Goal: Task Accomplishment & Management: Manage account settings

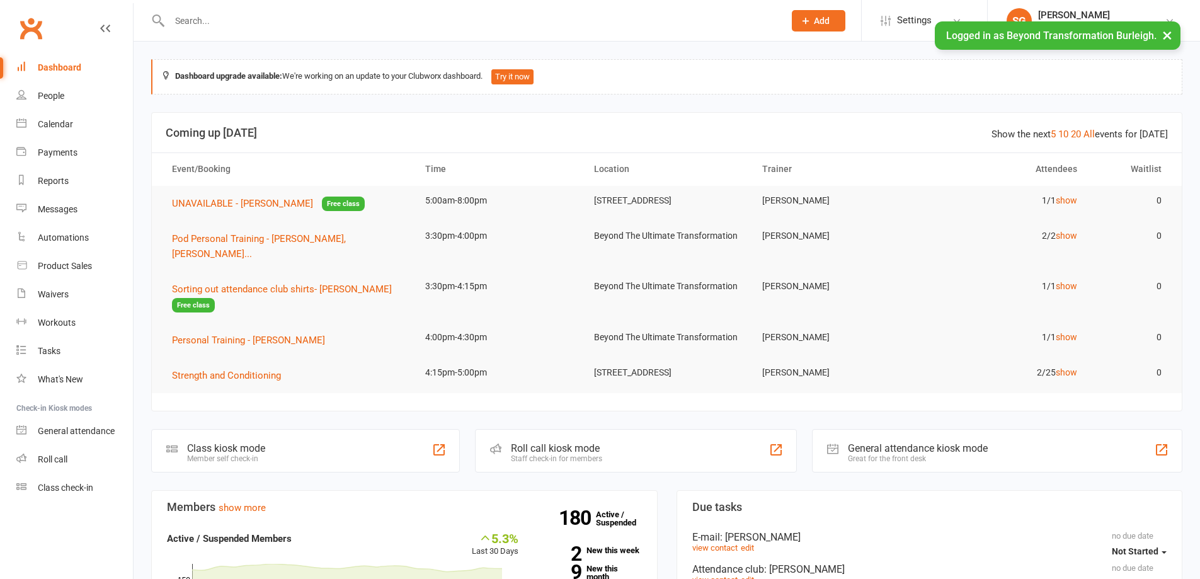
click at [1169, 30] on button "×" at bounding box center [1167, 34] width 23 height 27
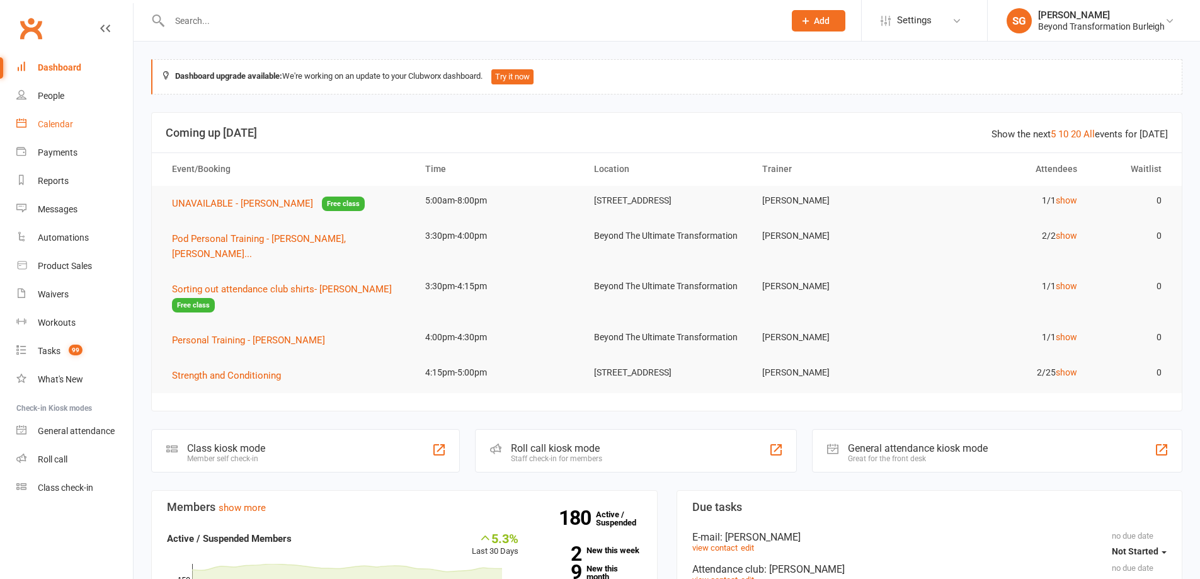
click at [37, 133] on link "Calendar" at bounding box center [74, 124] width 117 height 28
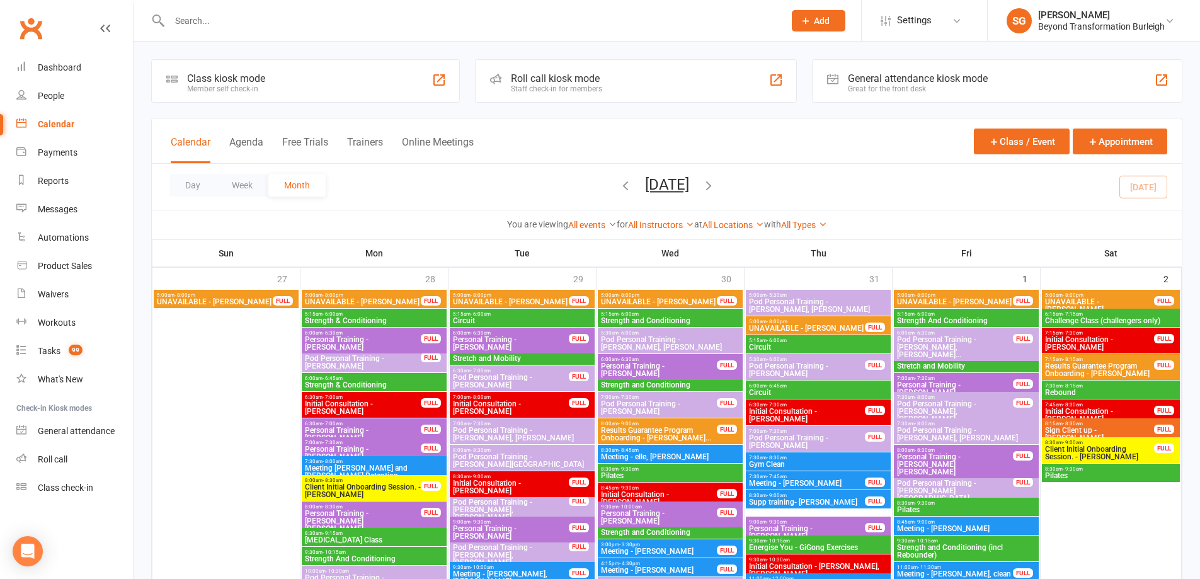
click at [249, 173] on div "Day Week Month [DATE] [DATE] Sun Mon Tue Wed Thu Fri Sat 27 28 29 30 31 01 02 0…" at bounding box center [667, 187] width 1030 height 46
click at [248, 175] on button "Week" at bounding box center [242, 185] width 52 height 23
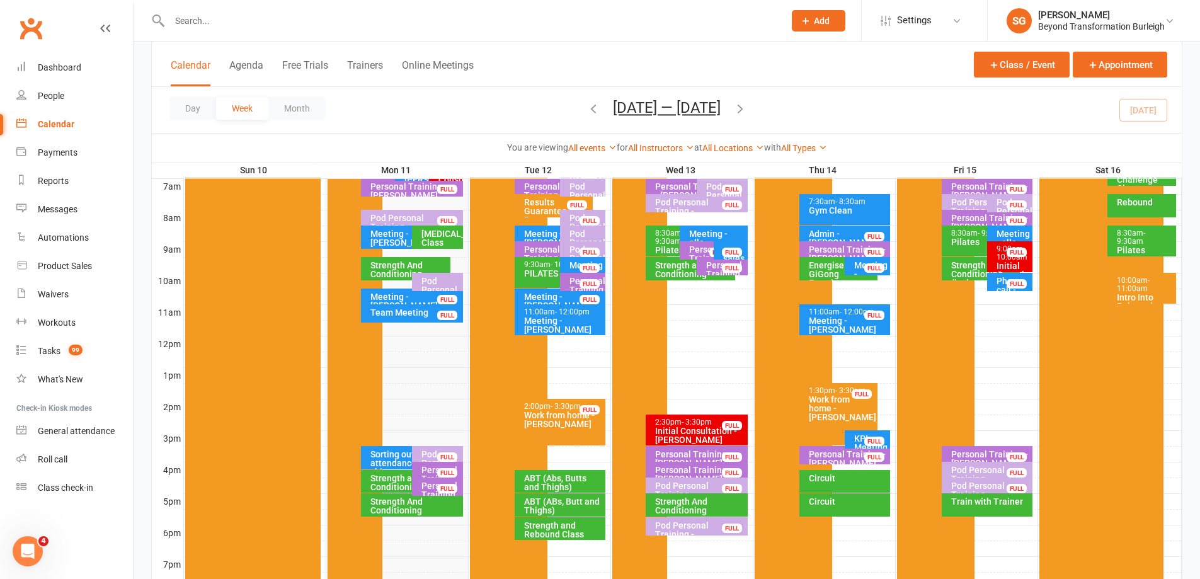
scroll to position [378, 0]
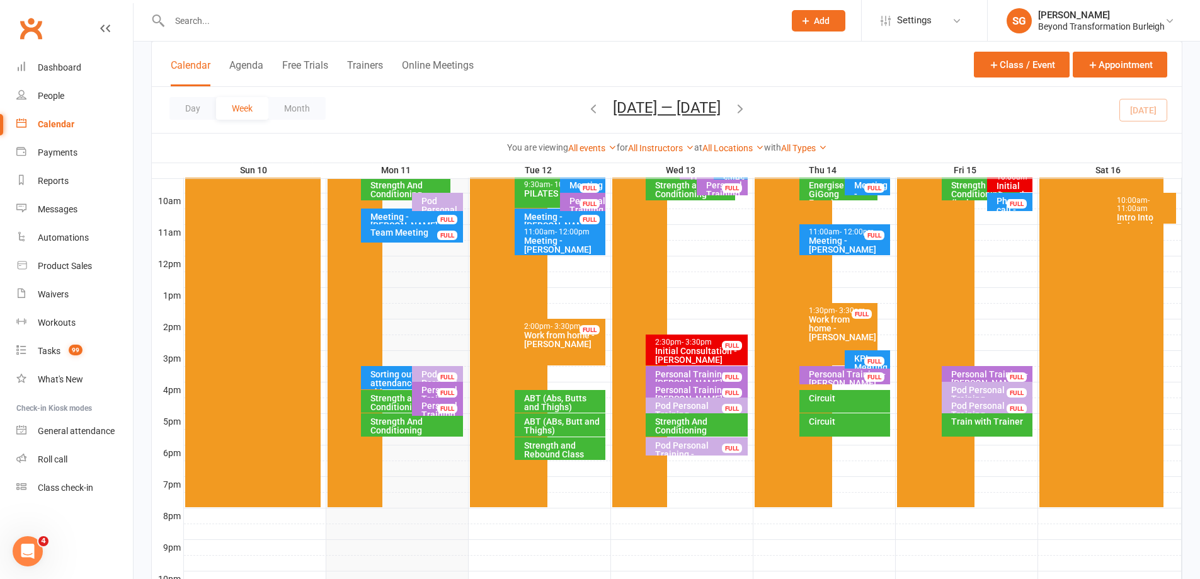
click at [1128, 193] on div "10:00am - 11:00am Intro Into Rebound Trampoline Seminar" at bounding box center [1142, 208] width 69 height 31
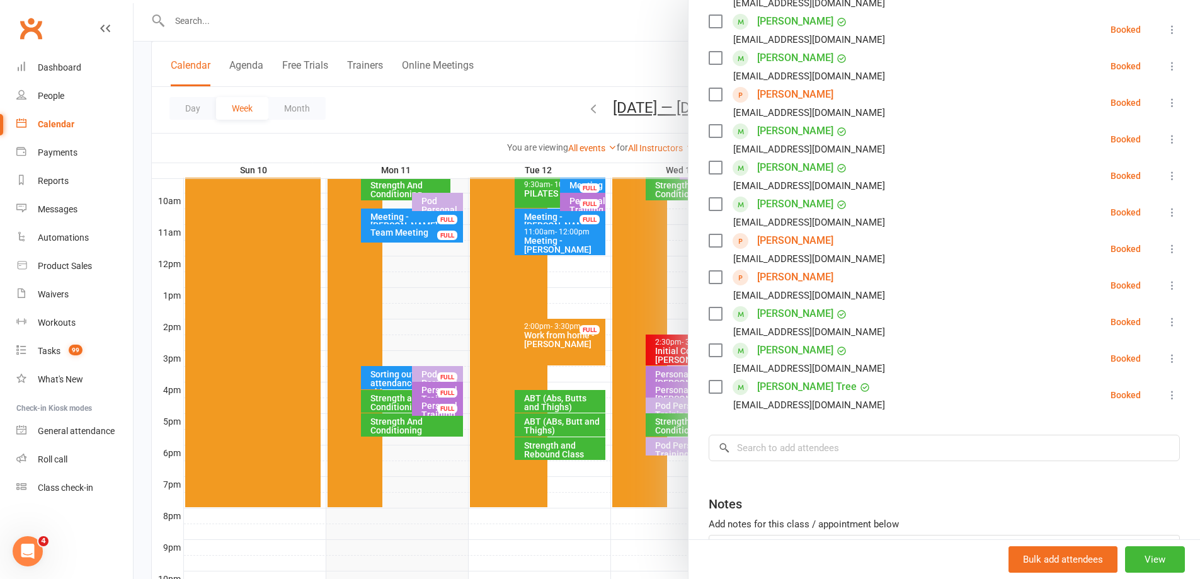
scroll to position [360, 0]
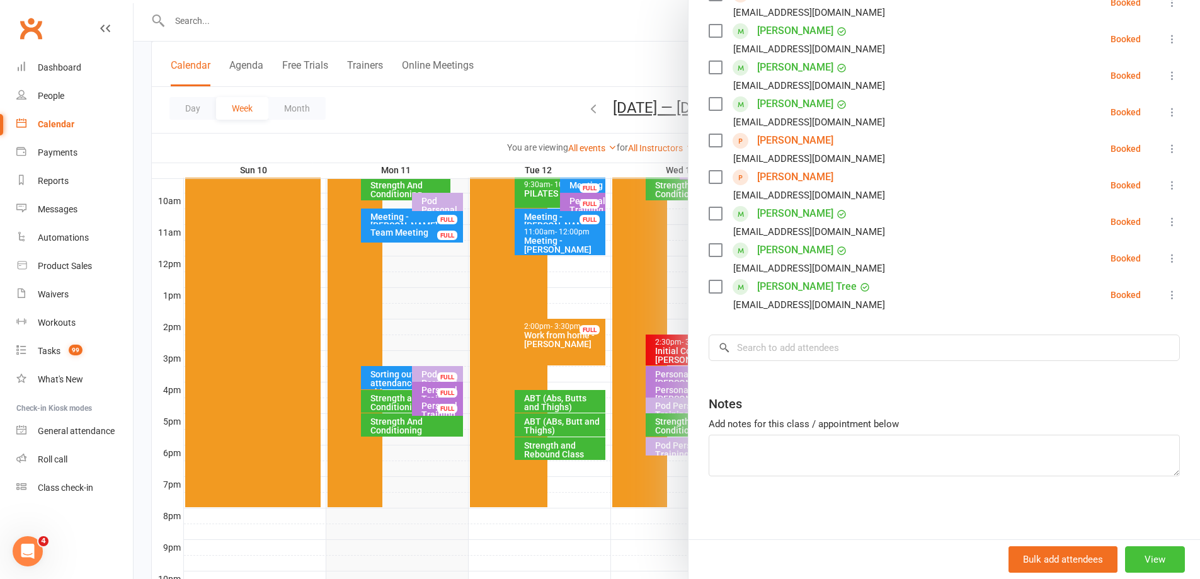
click at [1150, 555] on button "View" at bounding box center [1155, 559] width 60 height 26
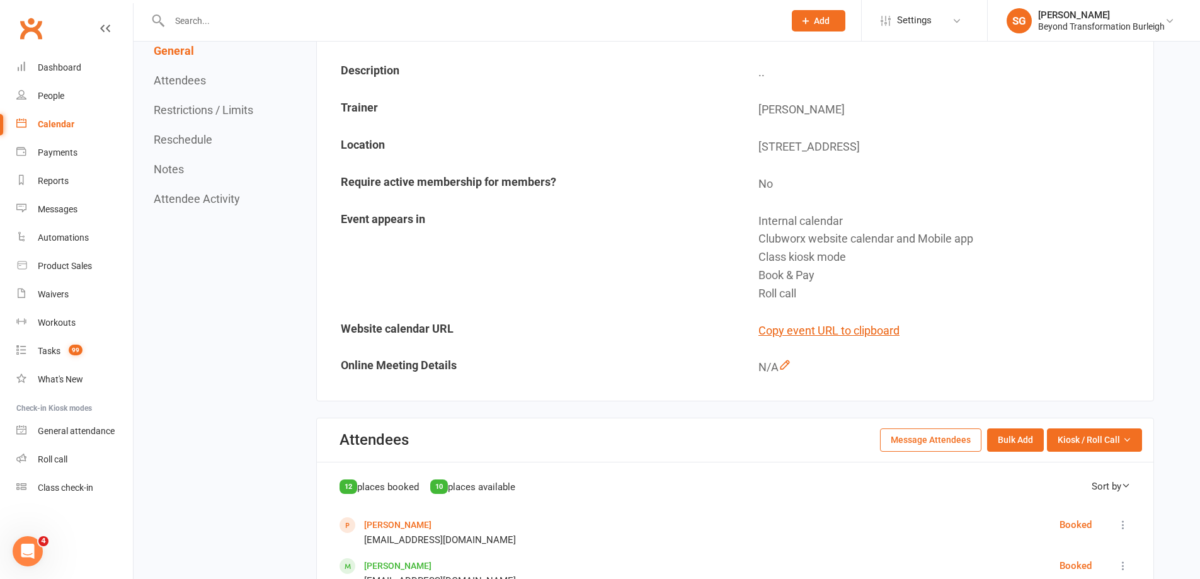
scroll to position [378, 0]
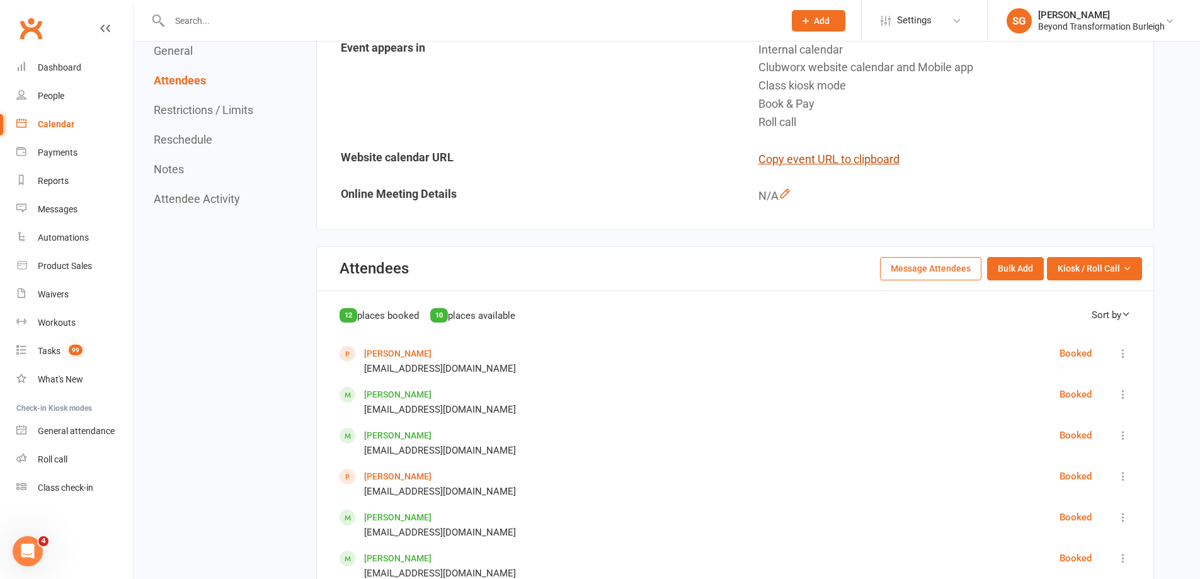
click at [839, 167] on button "Copy event URL to clipboard" at bounding box center [829, 160] width 141 height 18
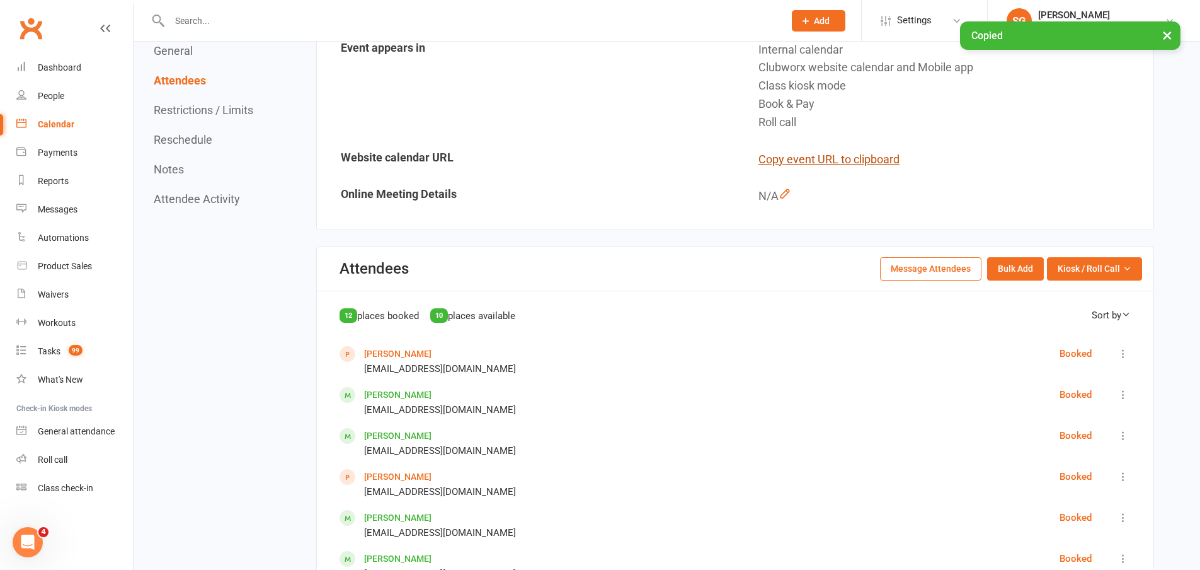
click at [839, 166] on button "Copy event URL to clipboard" at bounding box center [829, 160] width 141 height 18
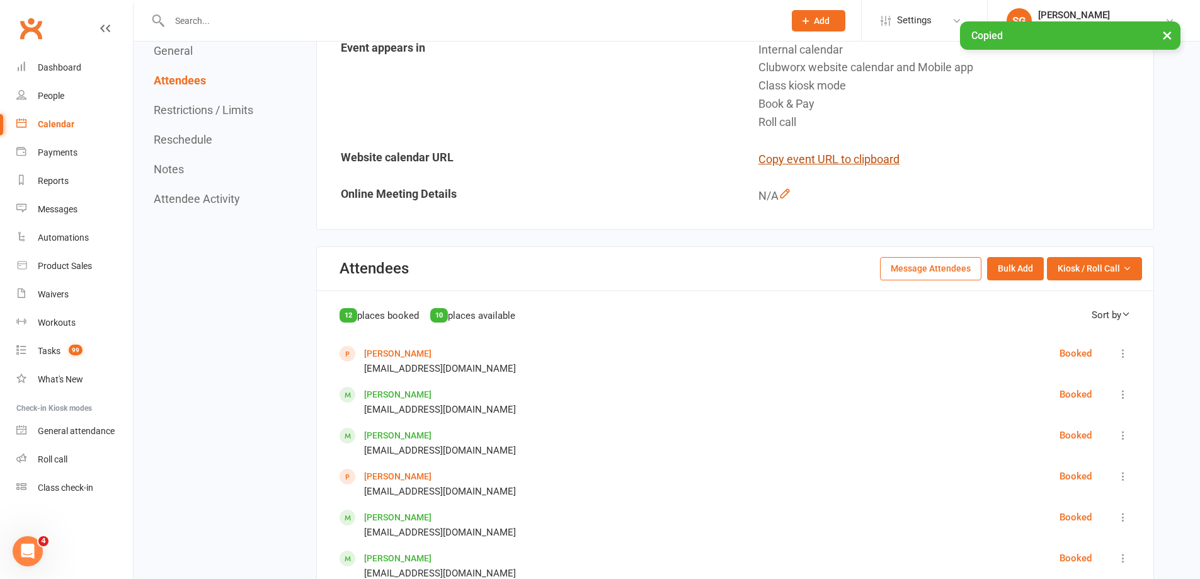
click at [839, 166] on button "Copy event URL to clipboard" at bounding box center [829, 160] width 141 height 18
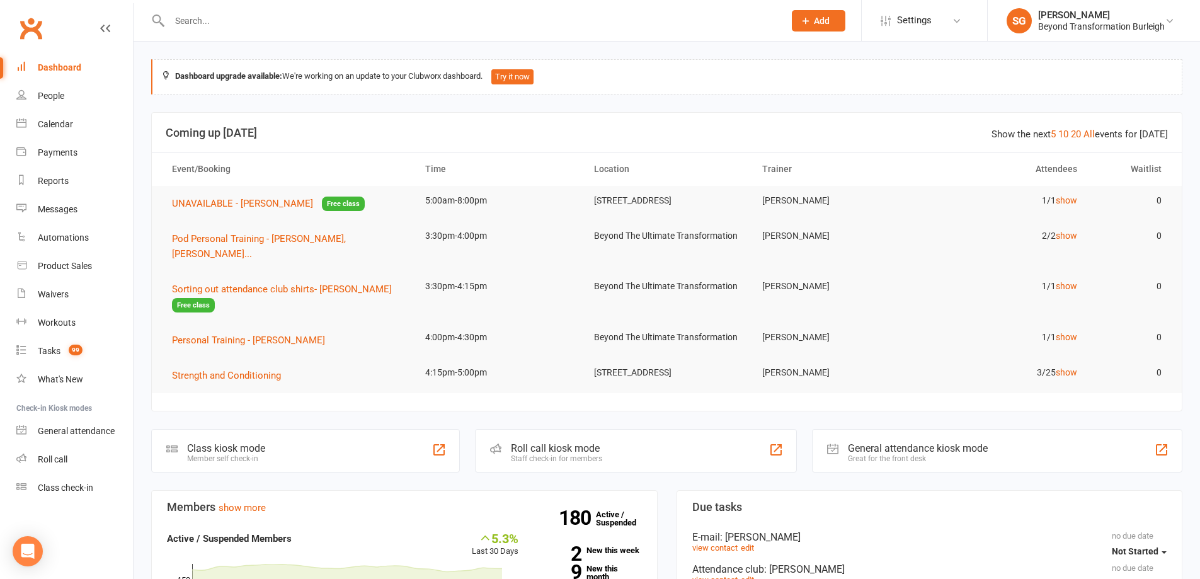
click at [310, 40] on div at bounding box center [463, 20] width 624 height 41
click at [316, 30] on div at bounding box center [463, 20] width 624 height 41
click at [319, 24] on input "text" at bounding box center [471, 21] width 610 height 18
paste input "[PERSON_NAME]"
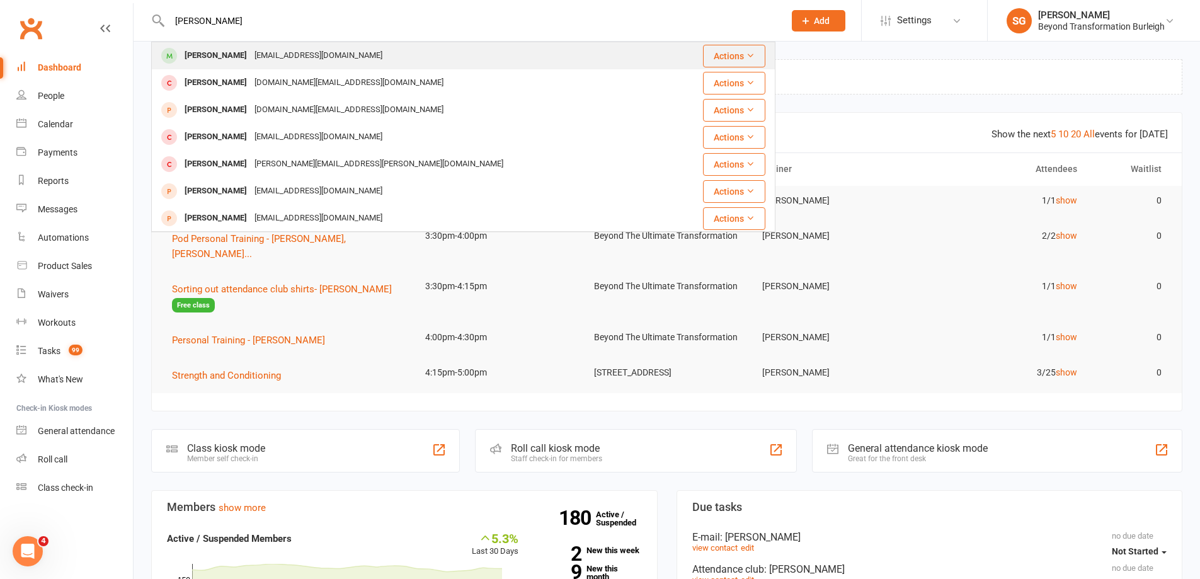
type input "[PERSON_NAME]"
click at [323, 54] on div "[EMAIL_ADDRESS][DOMAIN_NAME]" at bounding box center [318, 56] width 135 height 18
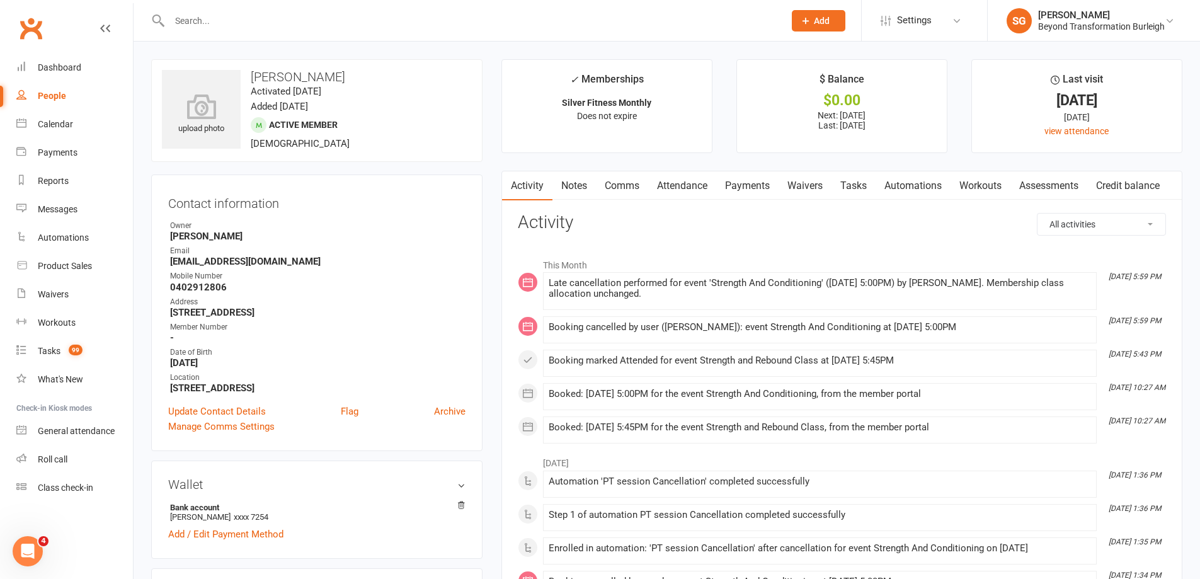
drag, startPoint x: 313, startPoint y: 4, endPoint x: 311, endPoint y: 11, distance: 7.8
click at [311, 10] on div at bounding box center [463, 20] width 624 height 41
paste input "[PERSON_NAME]"
click at [311, 12] on input "[PERSON_NAME]" at bounding box center [471, 21] width 610 height 18
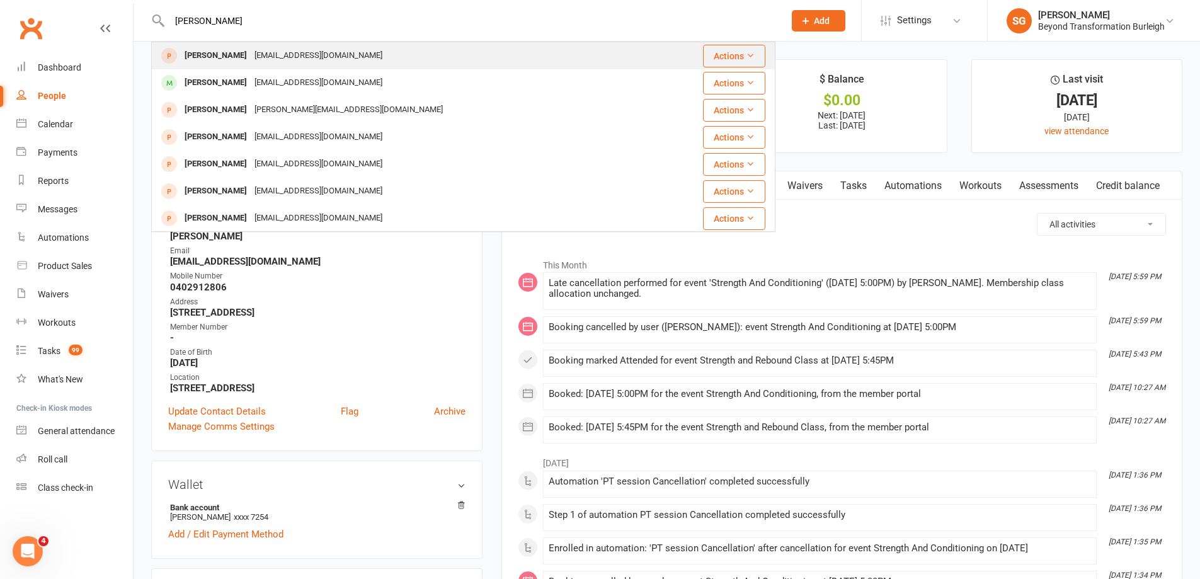
type input "[PERSON_NAME]"
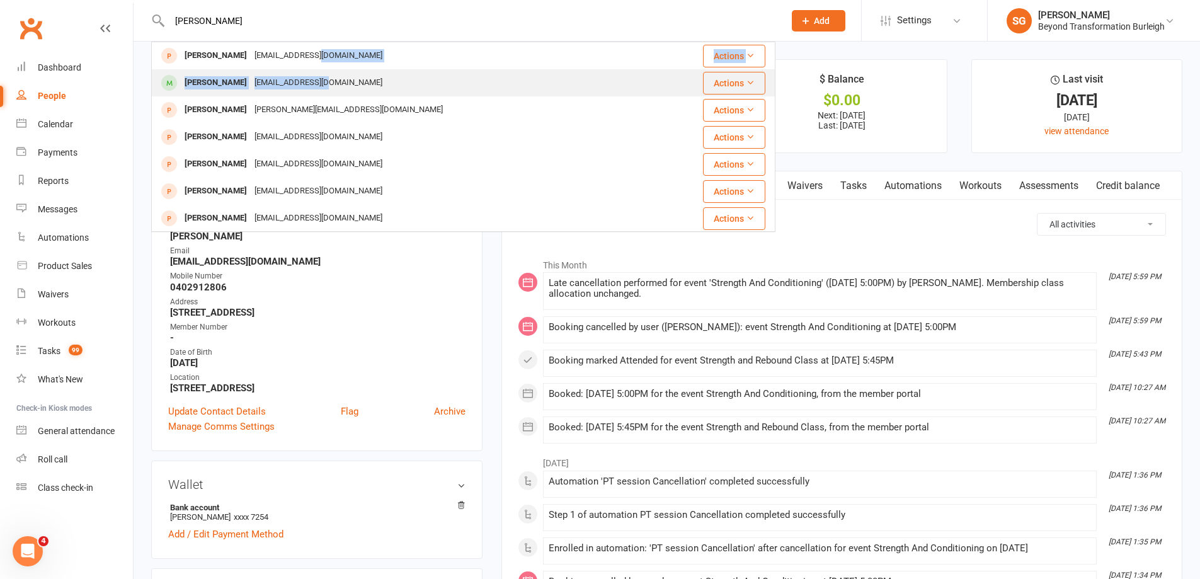
drag, startPoint x: 309, startPoint y: 45, endPoint x: 319, endPoint y: 75, distance: 31.9
click at [319, 75] on tbody "[PERSON_NAME] [EMAIL_ADDRESS][DOMAIN_NAME] Actions [PERSON_NAME] [EMAIL_ADDRESS…" at bounding box center [463, 313] width 623 height 542
click at [319, 75] on div "[EMAIL_ADDRESS][DOMAIN_NAME]" at bounding box center [318, 83] width 135 height 18
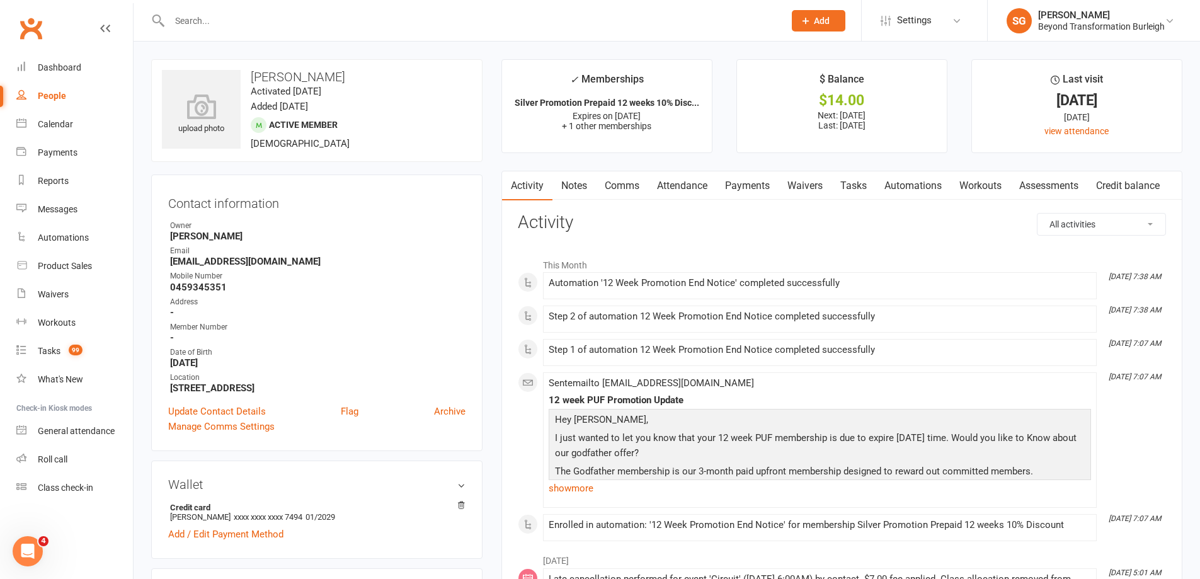
click at [470, 26] on input "text" at bounding box center [471, 21] width 610 height 18
paste input "[PERSON_NAME]"
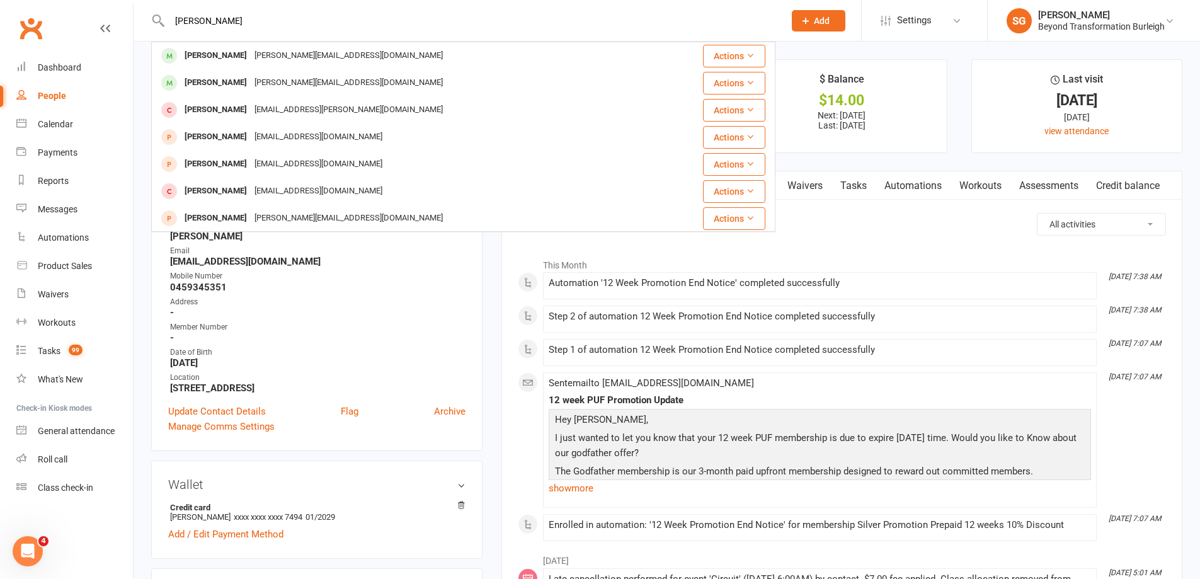
type input "[PERSON_NAME]"
click at [437, 52] on div "[PERSON_NAME] [PERSON_NAME][EMAIL_ADDRESS][DOMAIN_NAME]" at bounding box center [402, 56] width 501 height 26
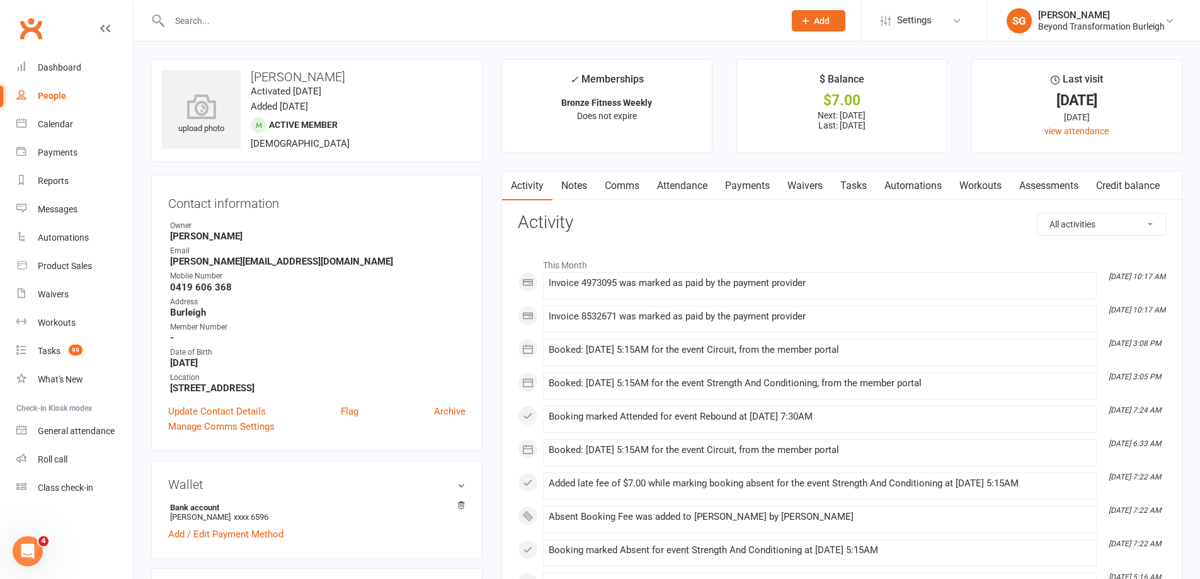
click at [699, 177] on link "Attendance" at bounding box center [682, 185] width 68 height 29
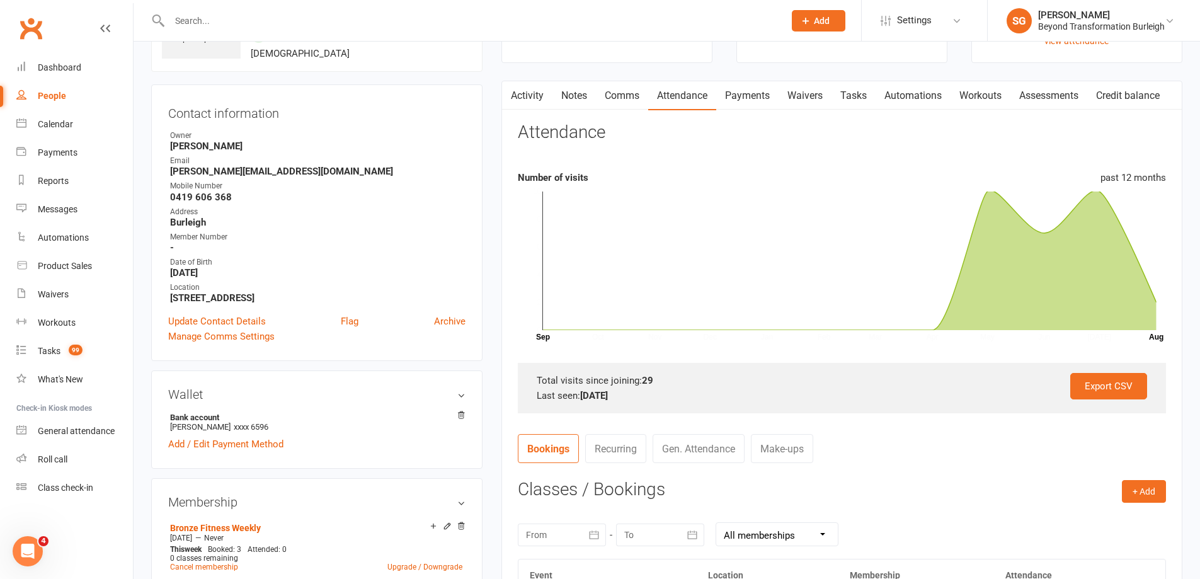
scroll to position [315, 0]
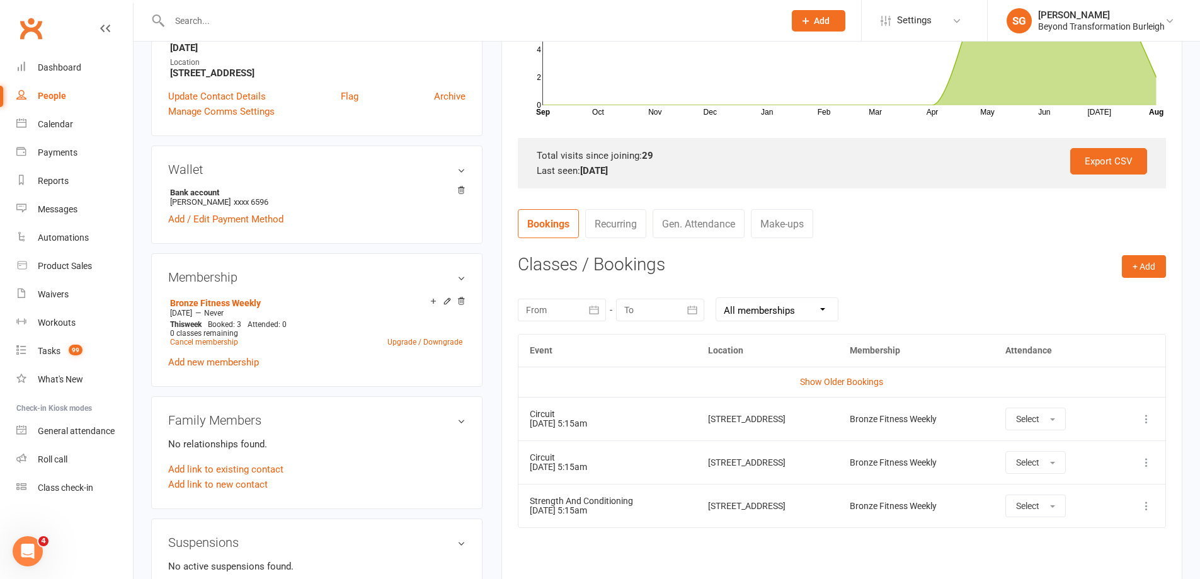
click at [410, 11] on div at bounding box center [463, 20] width 624 height 41
click at [408, 27] on input "text" at bounding box center [471, 21] width 610 height 18
paste input "[PERSON_NAME]"
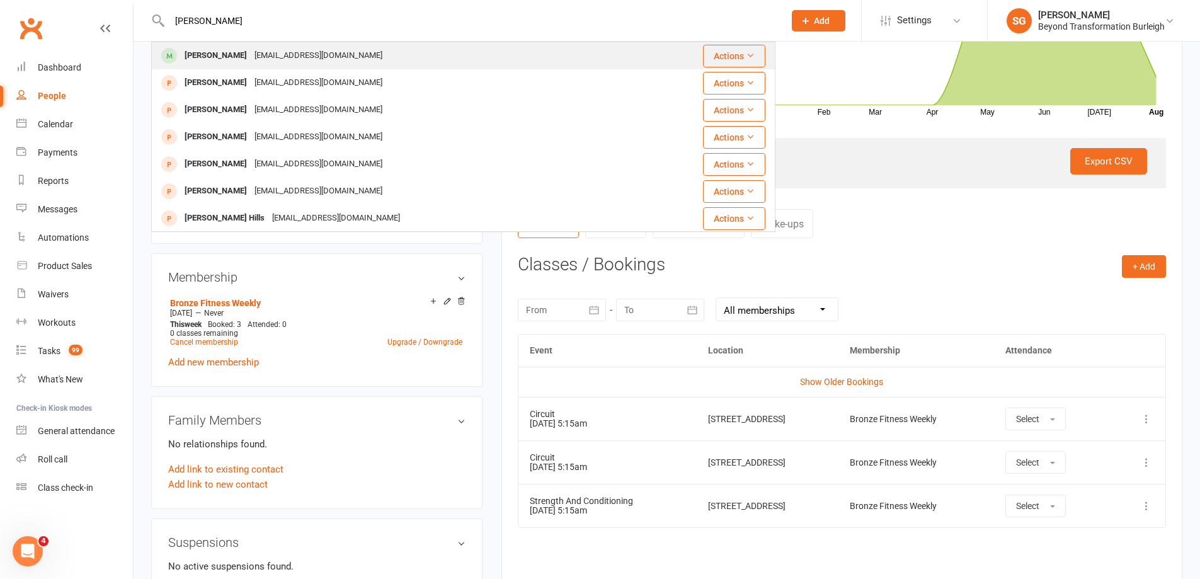
type input "[PERSON_NAME]"
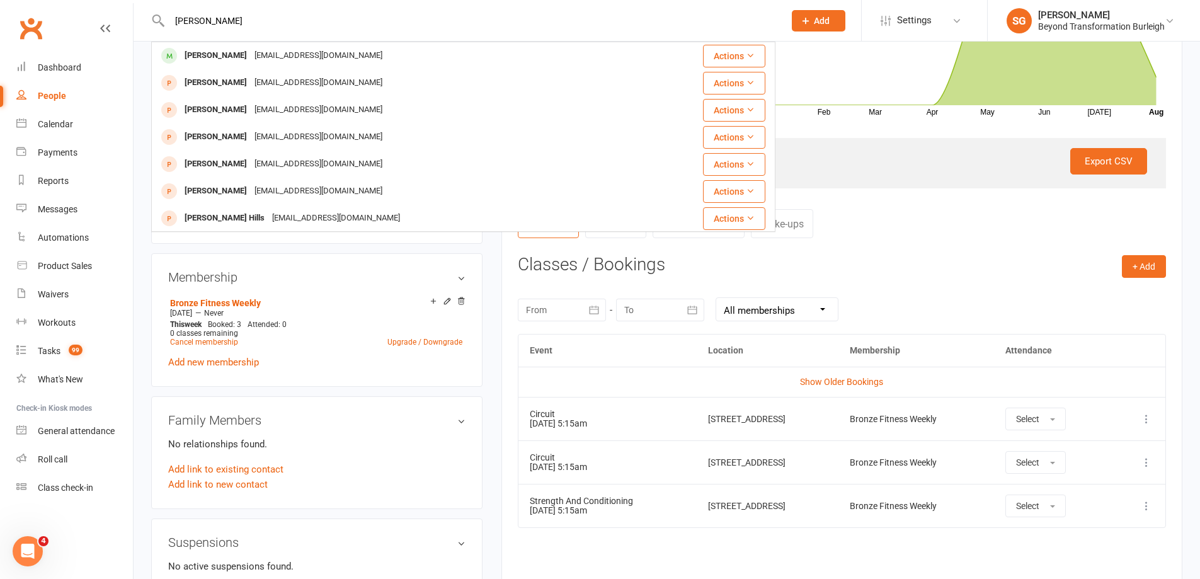
click at [396, 57] on div "[PERSON_NAME] [EMAIL_ADDRESS][DOMAIN_NAME]" at bounding box center [407, 56] width 510 height 26
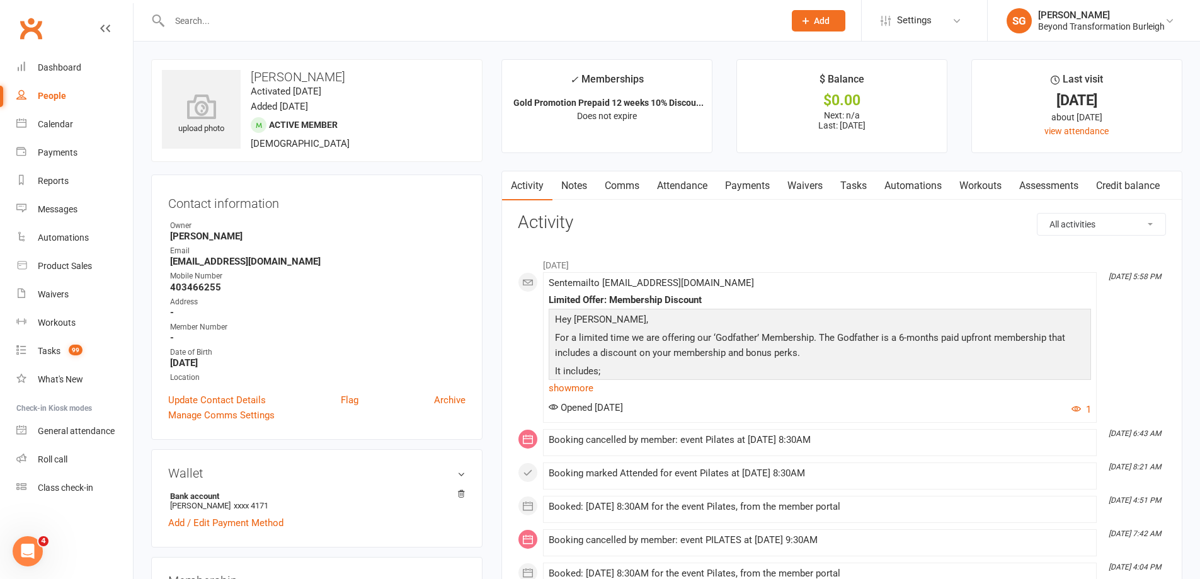
click at [679, 176] on link "Attendance" at bounding box center [682, 185] width 68 height 29
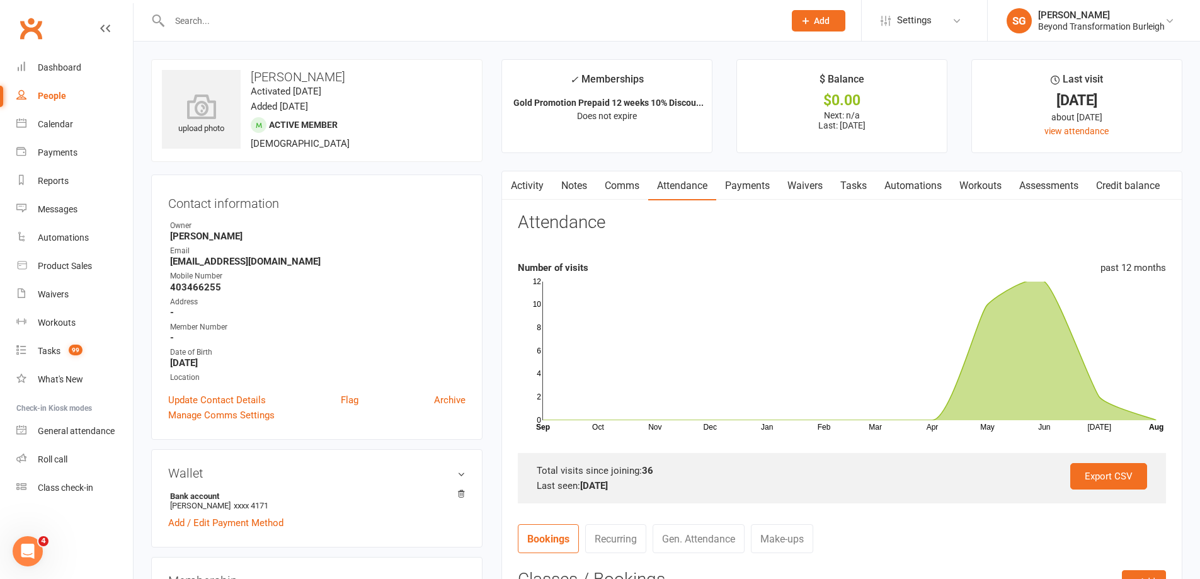
click at [352, 33] on div at bounding box center [463, 20] width 624 height 41
click at [355, 27] on input "text" at bounding box center [471, 21] width 610 height 18
paste input "[PERSON_NAME]"
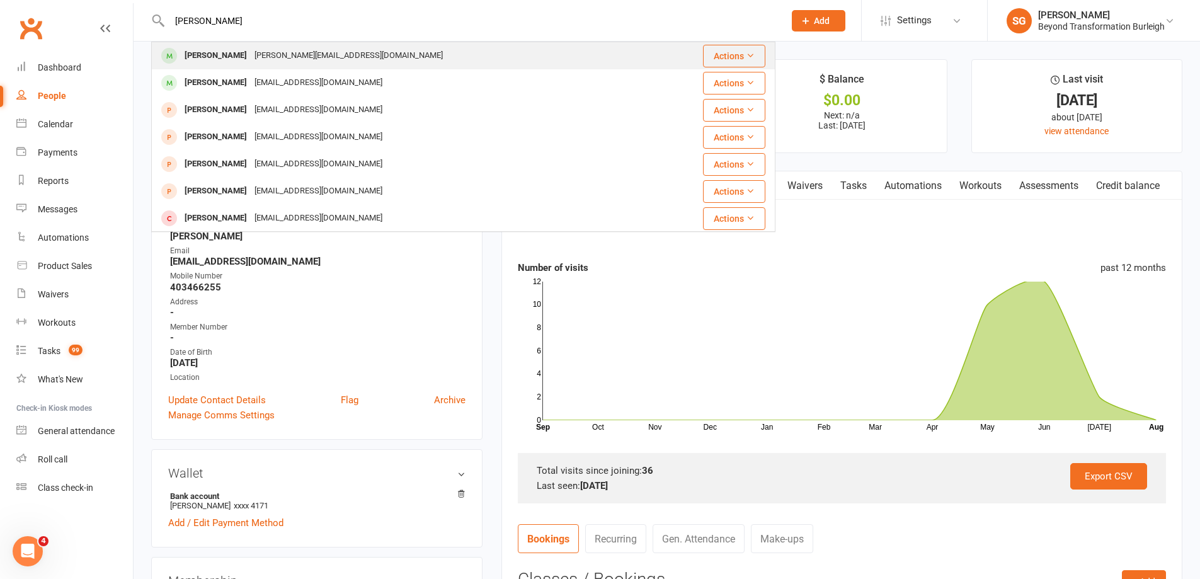
type input "[PERSON_NAME]"
click at [359, 45] on div "[PERSON_NAME] [PERSON_NAME][EMAIL_ADDRESS][DOMAIN_NAME]" at bounding box center [402, 56] width 501 height 26
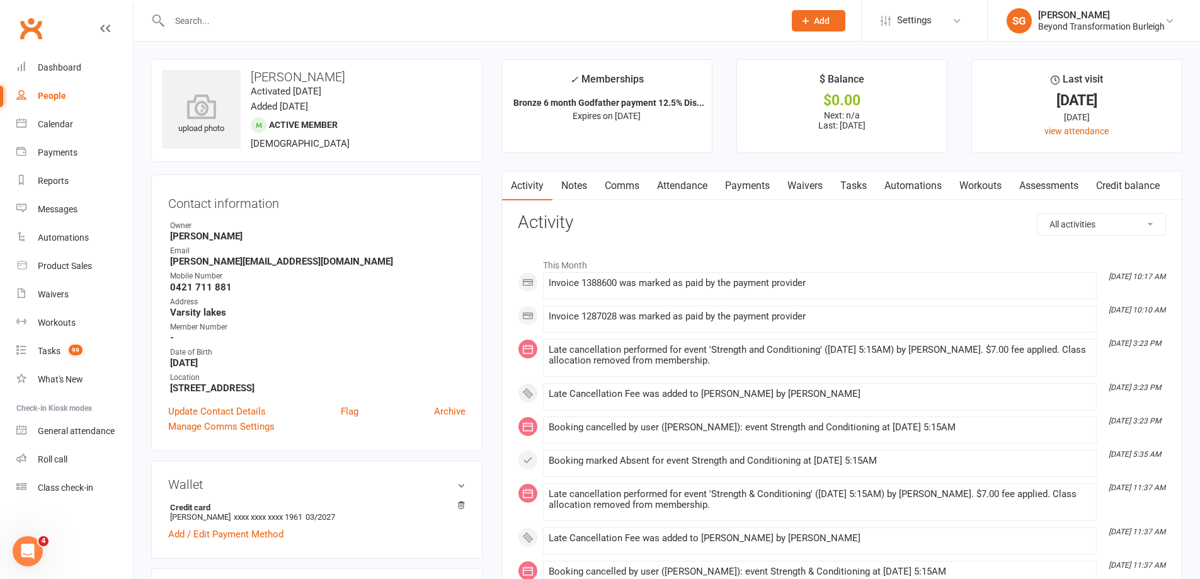
click at [693, 182] on link "Attendance" at bounding box center [682, 185] width 68 height 29
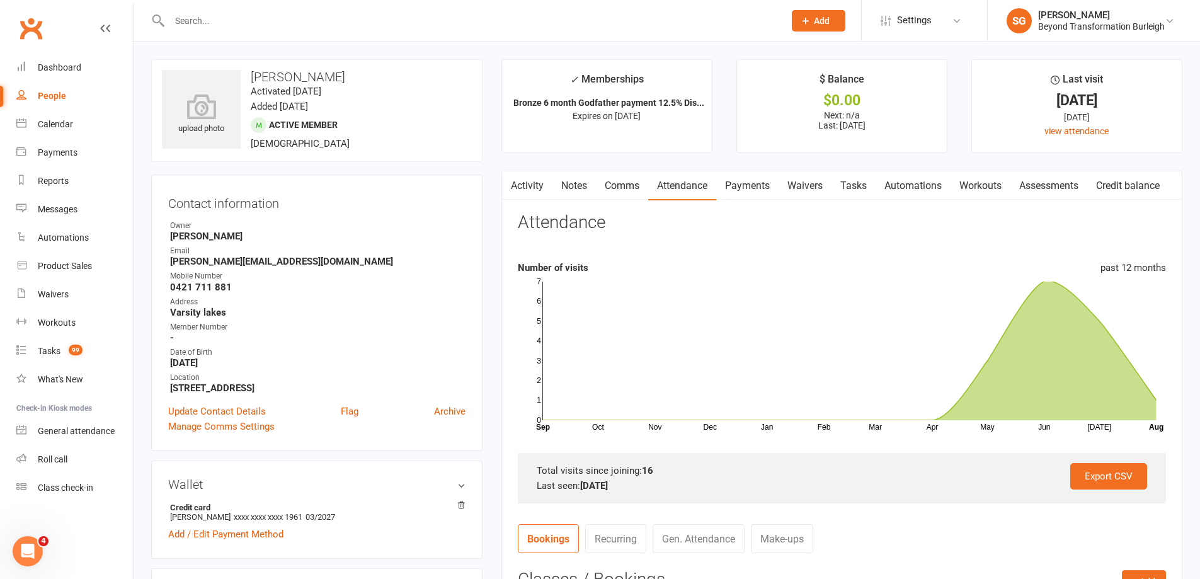
click at [741, 184] on link "Payments" at bounding box center [747, 185] width 62 height 29
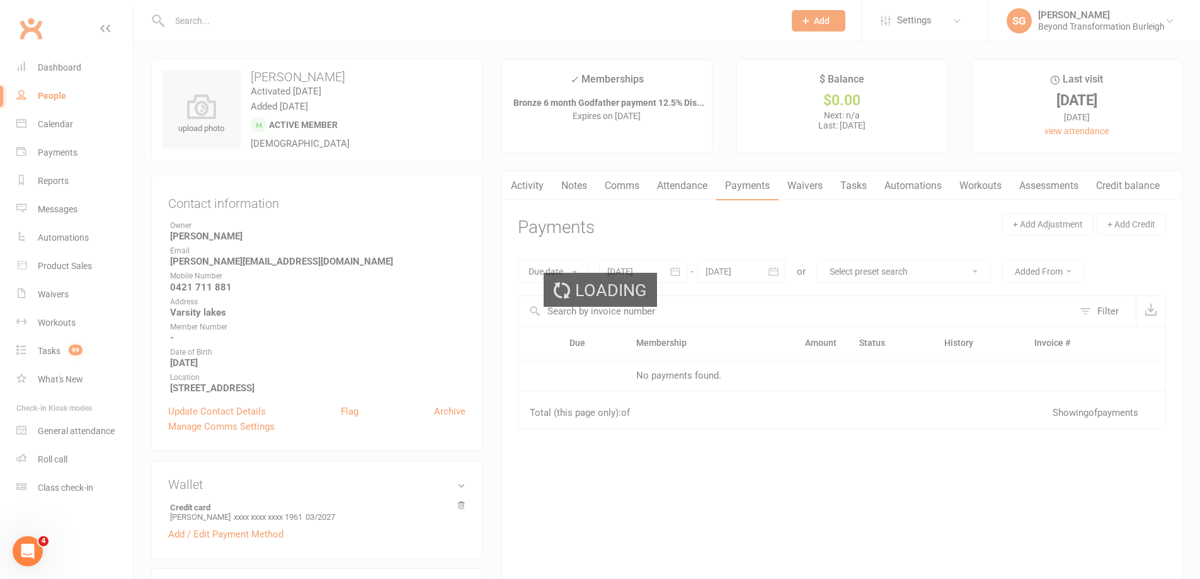
click at [692, 180] on div "Loading" at bounding box center [600, 289] width 1200 height 579
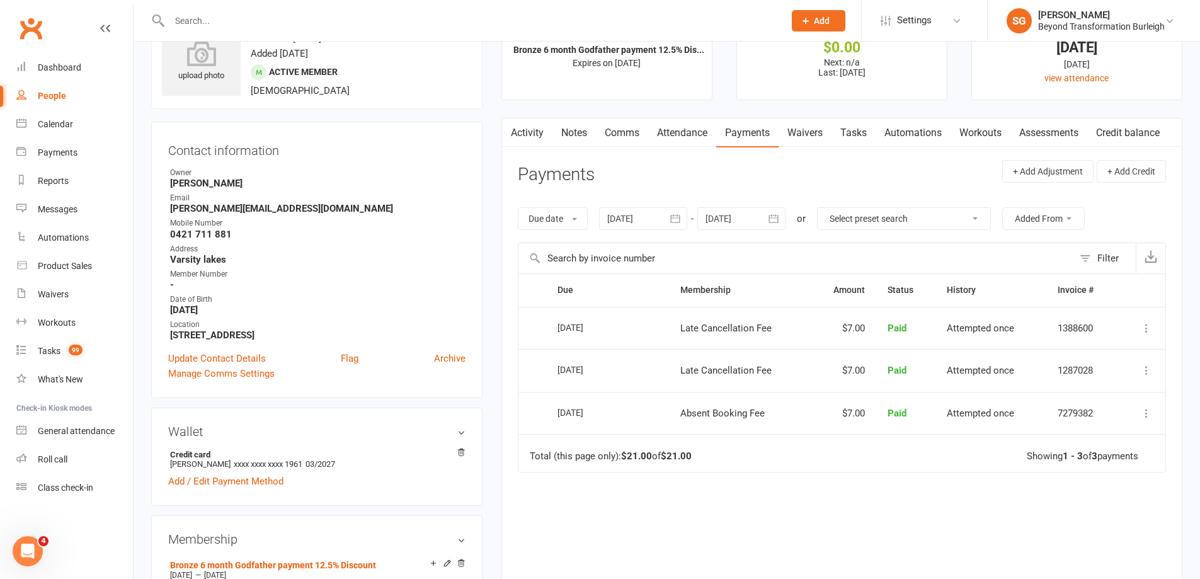
scroll to position [126, 0]
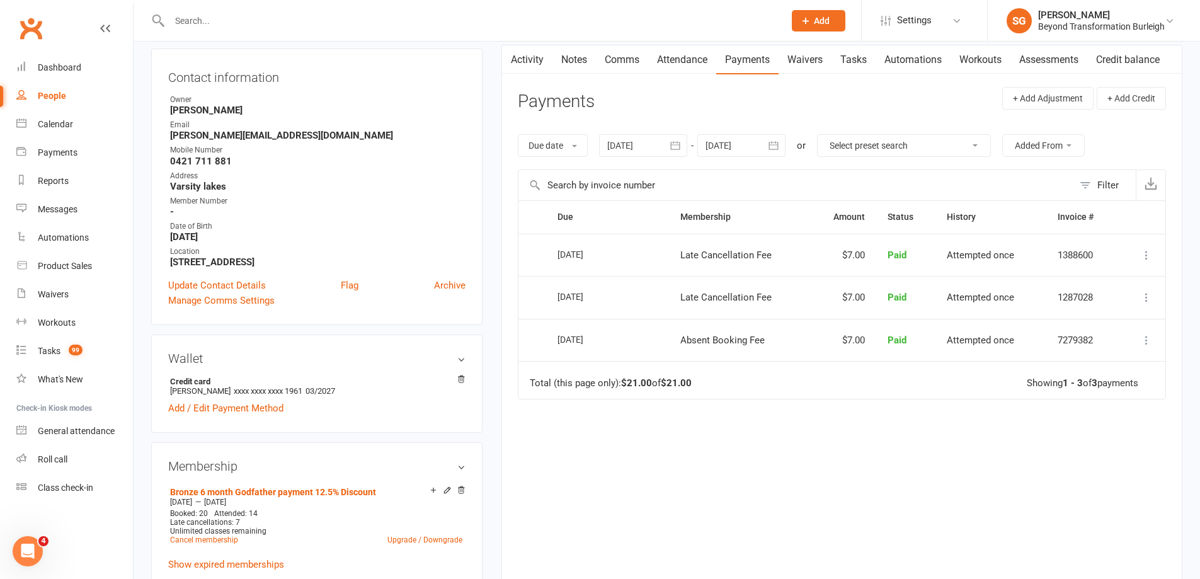
click at [677, 117] on header "Payments + Add Adjustment + Add Credit" at bounding box center [842, 104] width 648 height 35
click at [677, 67] on link "Attendance" at bounding box center [682, 59] width 68 height 29
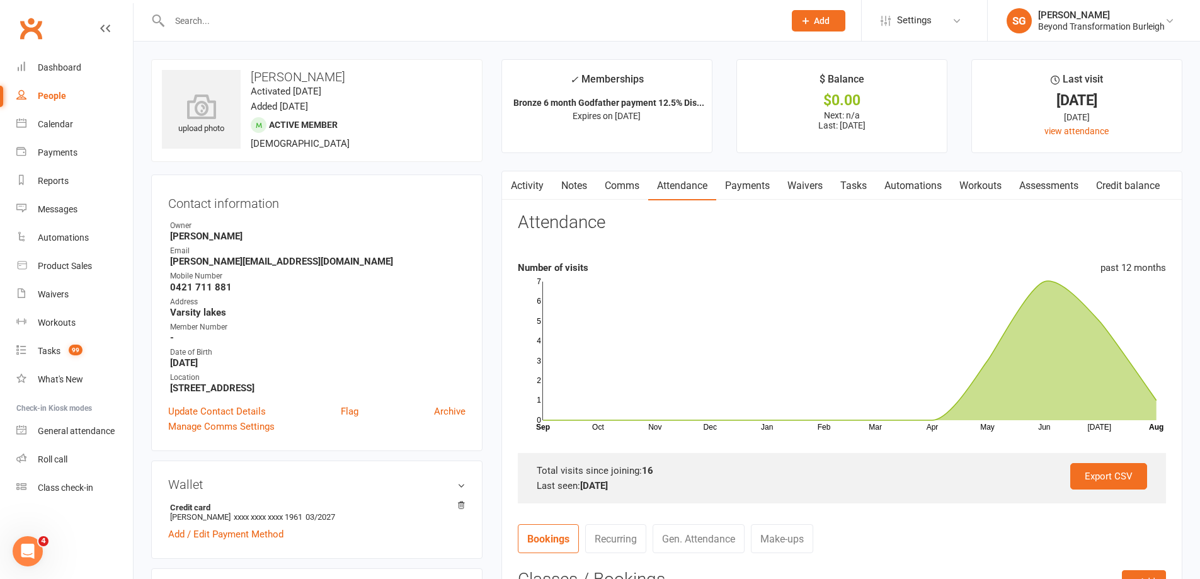
click at [345, 38] on div at bounding box center [463, 20] width 624 height 41
paste input "[PERSON_NAME]"
click at [343, 28] on input "[PERSON_NAME]" at bounding box center [471, 21] width 610 height 18
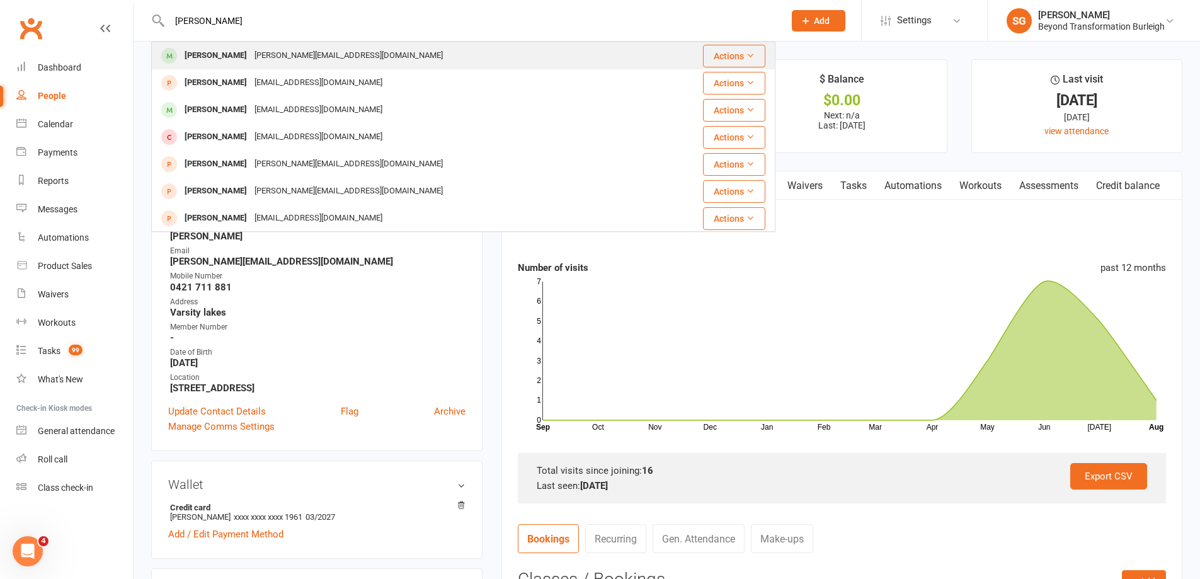
type input "[PERSON_NAME]"
click at [343, 49] on div "[PERSON_NAME] [PERSON_NAME][EMAIL_ADDRESS][DOMAIN_NAME]" at bounding box center [411, 56] width 518 height 26
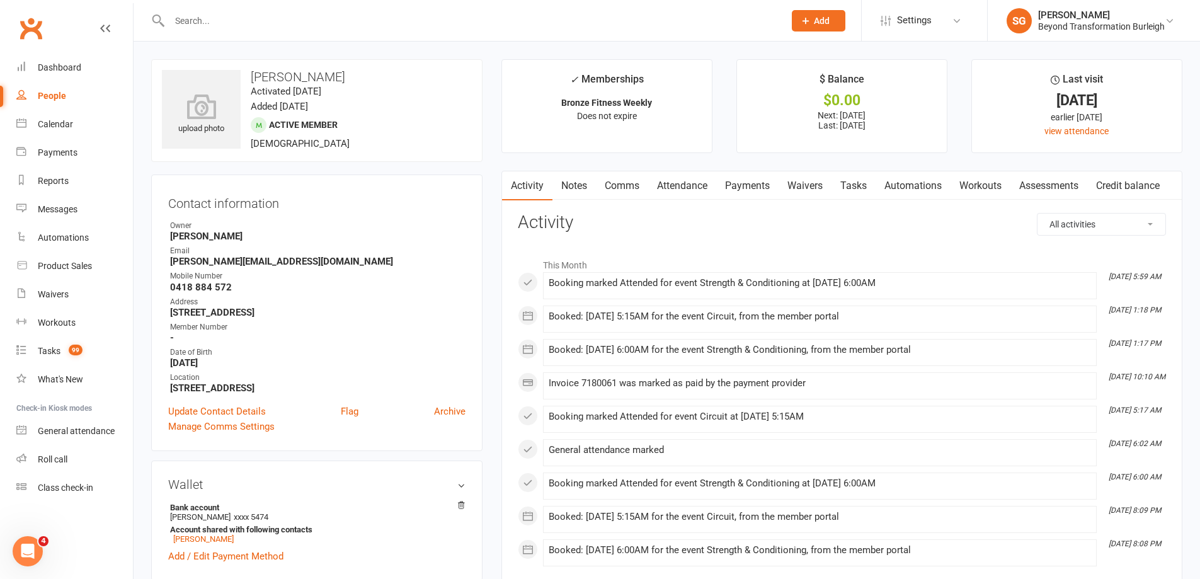
click at [351, 28] on input "text" at bounding box center [471, 21] width 610 height 18
paste input "[PERSON_NAME]"
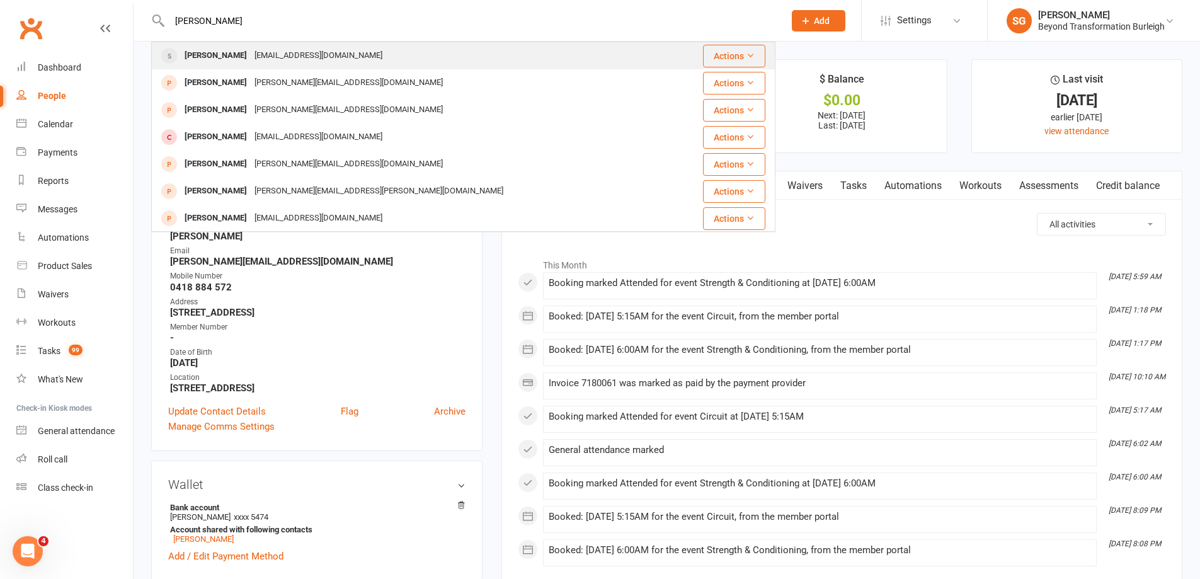
type input "[PERSON_NAME]"
click at [384, 51] on div "[PERSON_NAME] [EMAIL_ADDRESS][DOMAIN_NAME]" at bounding box center [411, 56] width 518 height 26
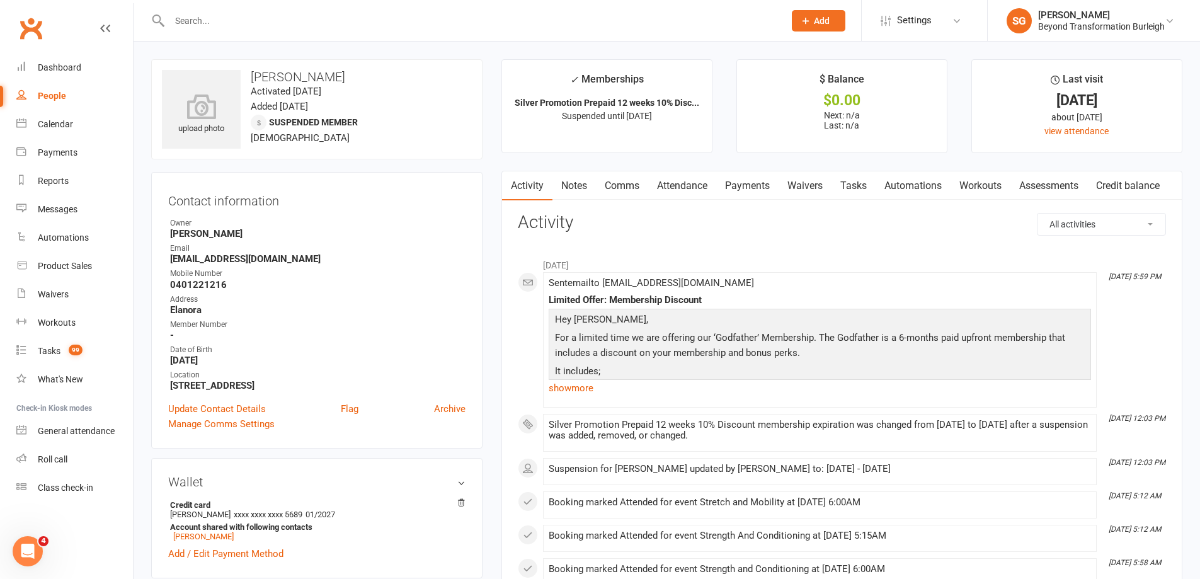
drag, startPoint x: 378, startPoint y: 4, endPoint x: 355, endPoint y: 12, distance: 24.7
click at [355, 12] on input "text" at bounding box center [471, 21] width 610 height 18
paste input "[PERSON_NAME] Tree"
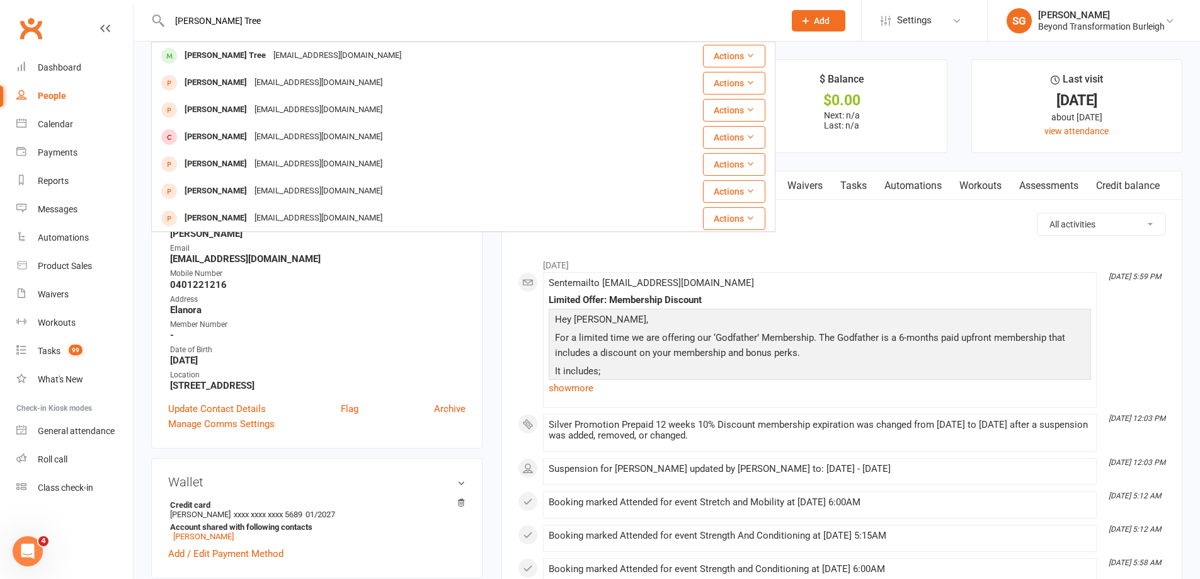
type input "[PERSON_NAME] Tree"
click at [346, 37] on div "[PERSON_NAME] Tree [PERSON_NAME] Tree [EMAIL_ADDRESS][DOMAIN_NAME] Actions [PER…" at bounding box center [463, 20] width 624 height 41
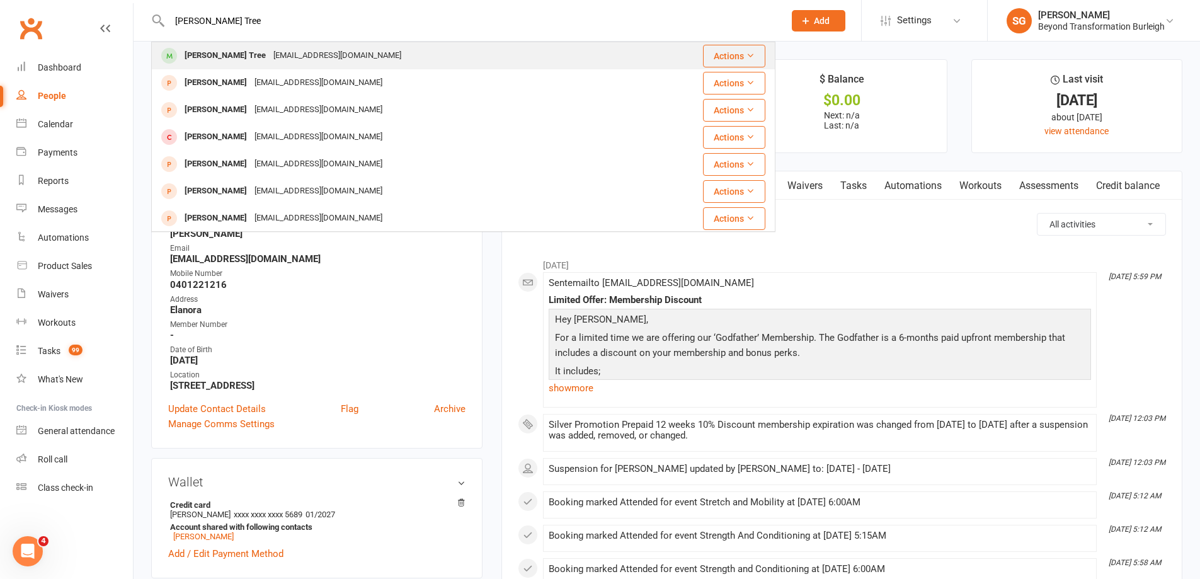
click at [350, 50] on div "[PERSON_NAME] Tree [EMAIL_ADDRESS][DOMAIN_NAME]" at bounding box center [405, 56] width 507 height 26
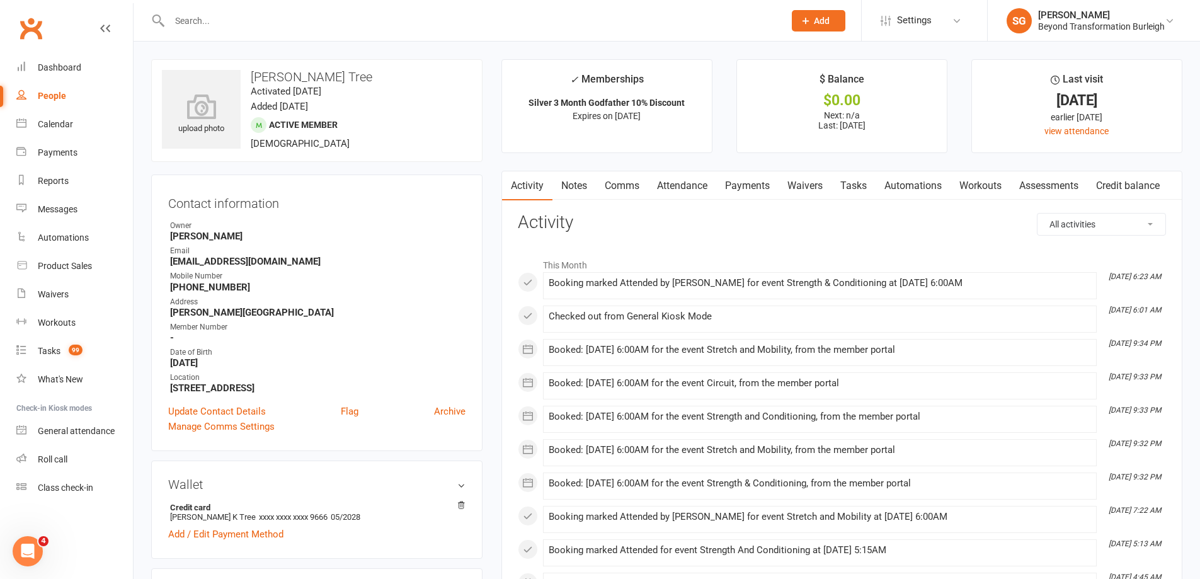
click at [386, 7] on div at bounding box center [463, 20] width 624 height 41
click at [385, 13] on input "text" at bounding box center [471, 21] width 610 height 18
paste input "[PERSON_NAME]"
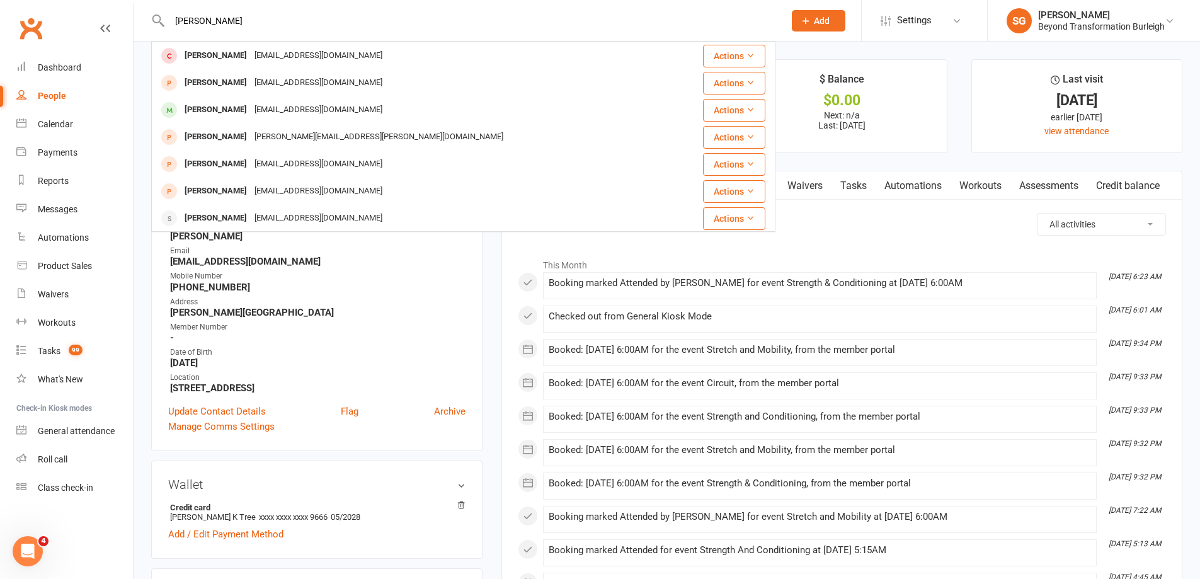
click at [403, 20] on input "[PERSON_NAME]" at bounding box center [471, 21] width 610 height 18
paste input "[PERSON_NAME]"
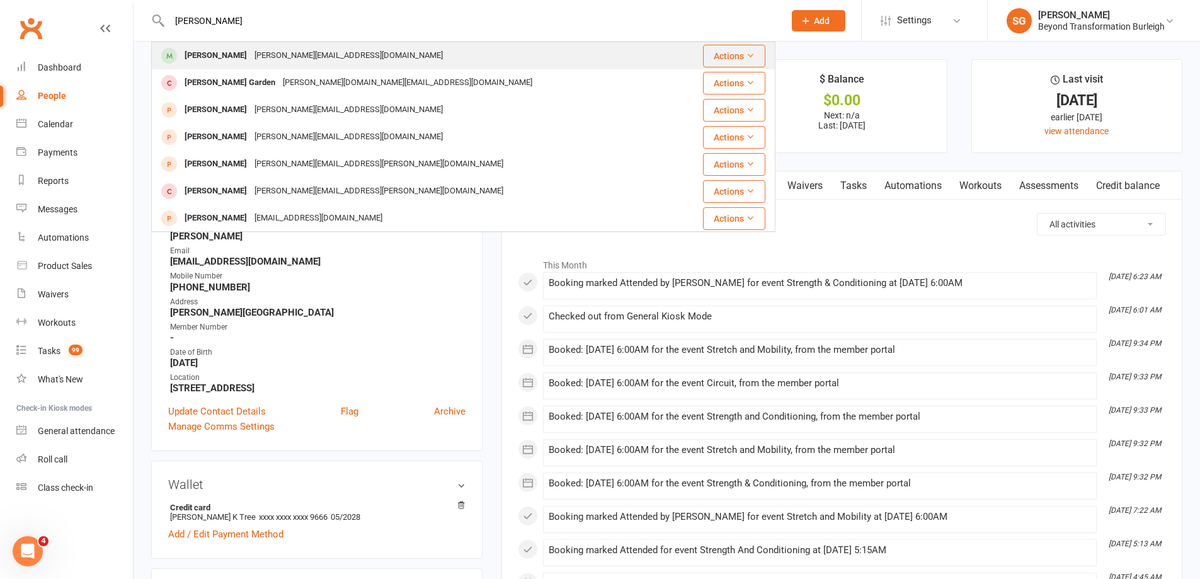
type input "[PERSON_NAME]"
click at [356, 53] on div "[PERSON_NAME] [PERSON_NAME][EMAIL_ADDRESS][DOMAIN_NAME]" at bounding box center [414, 56] width 524 height 26
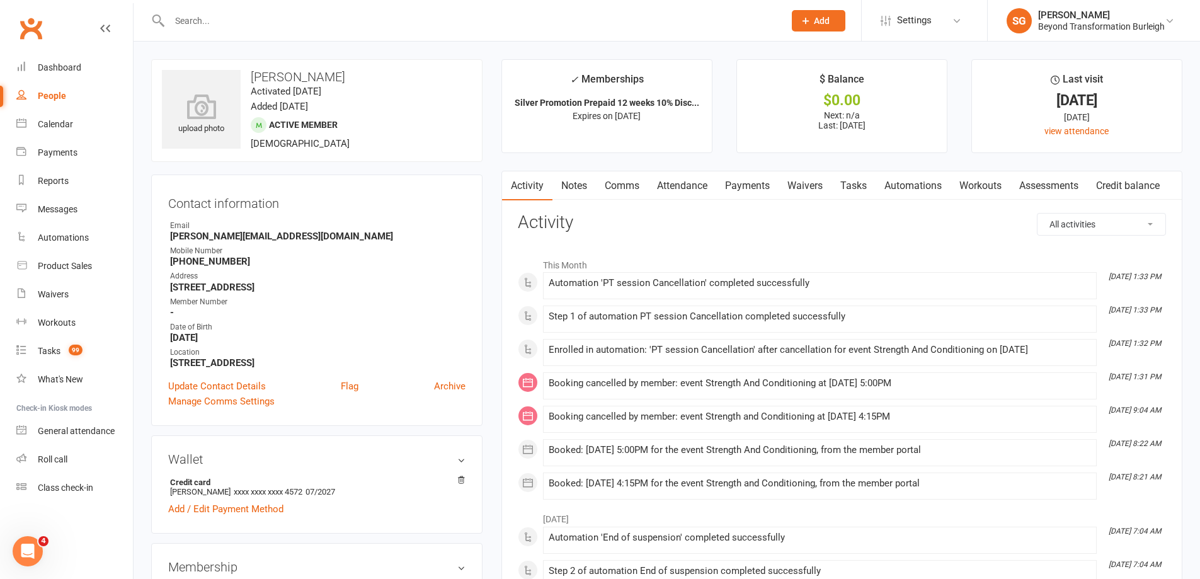
click at [696, 185] on link "Attendance" at bounding box center [682, 185] width 68 height 29
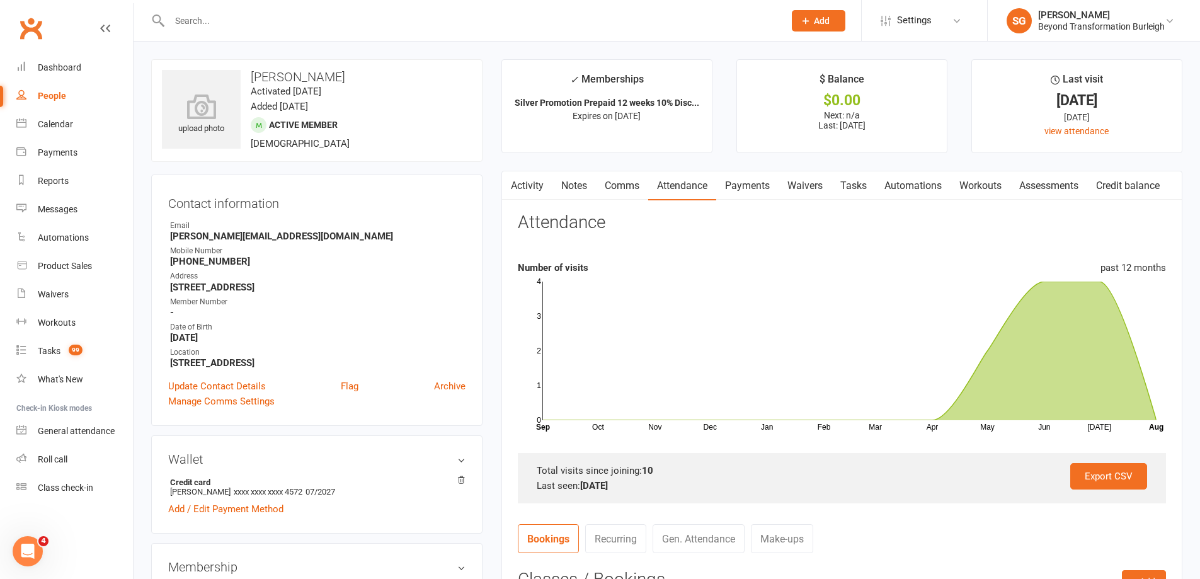
click at [318, 24] on input "text" at bounding box center [471, 21] width 610 height 18
paste input "[PERSON_NAME]"
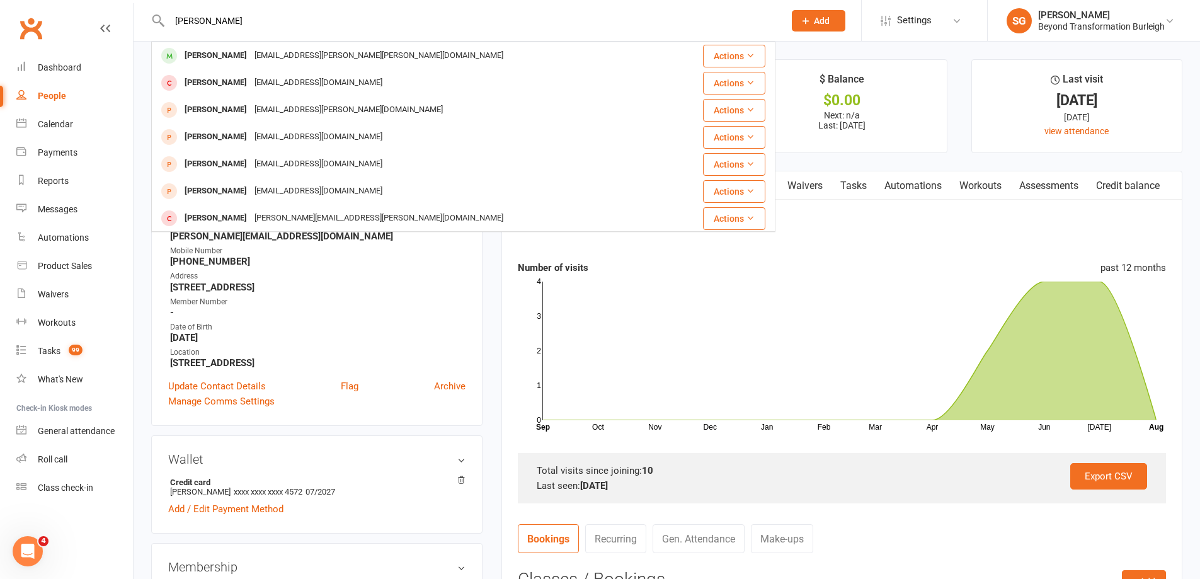
type input "[PERSON_NAME]"
